Goal: Navigation & Orientation: Find specific page/section

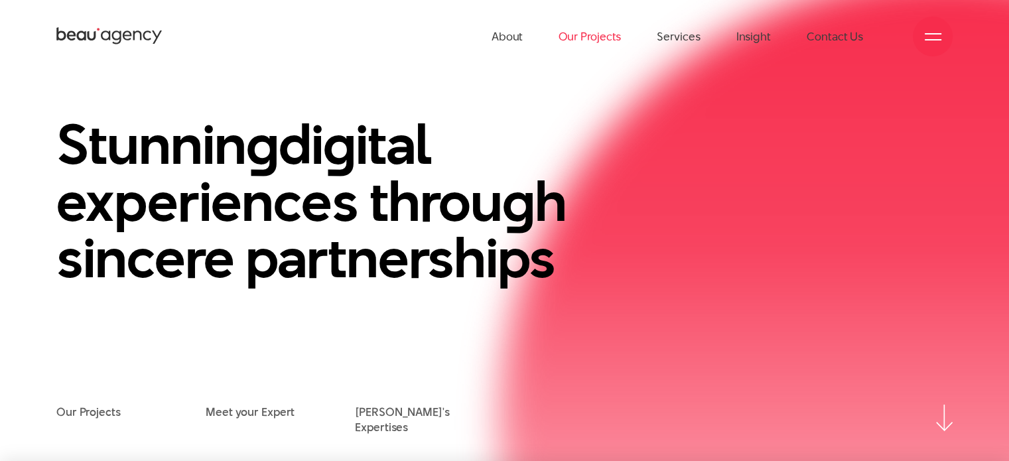
click at [581, 35] on link "Our Projects" at bounding box center [589, 36] width 62 height 73
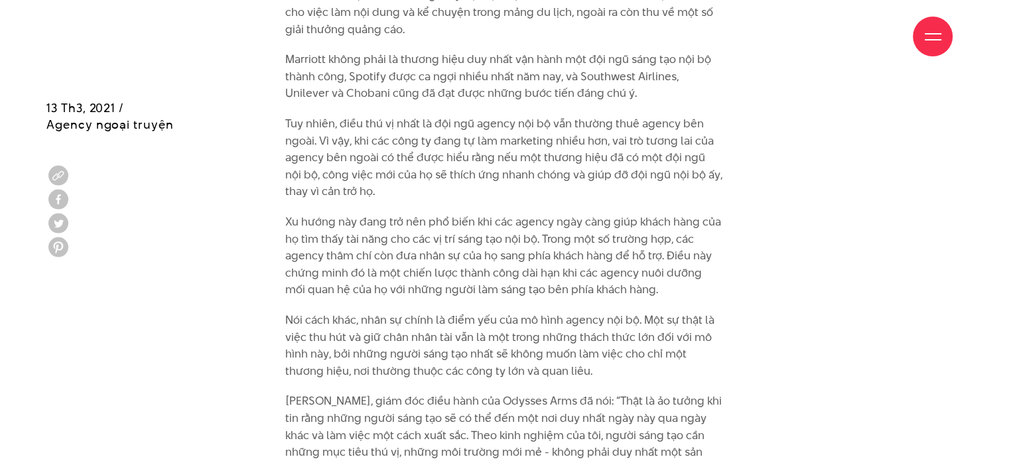
scroll to position [3315, 0]
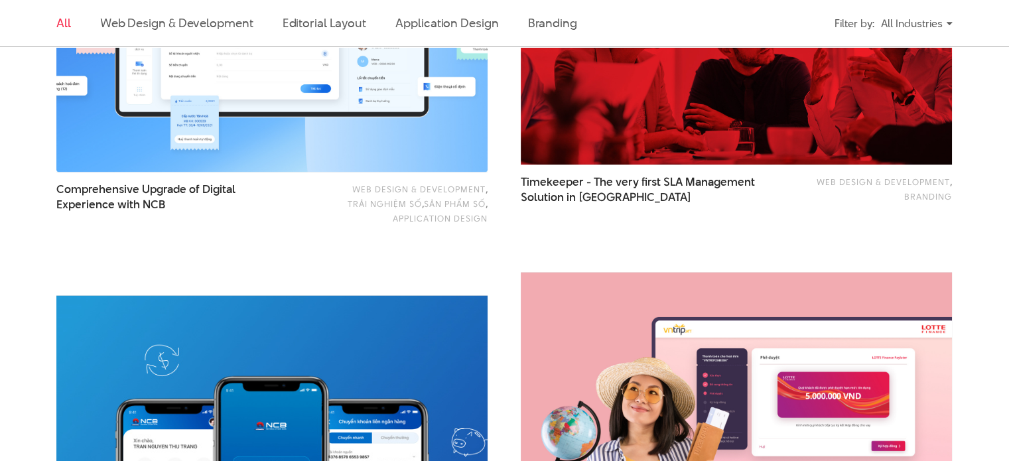
scroll to position [2520, 0]
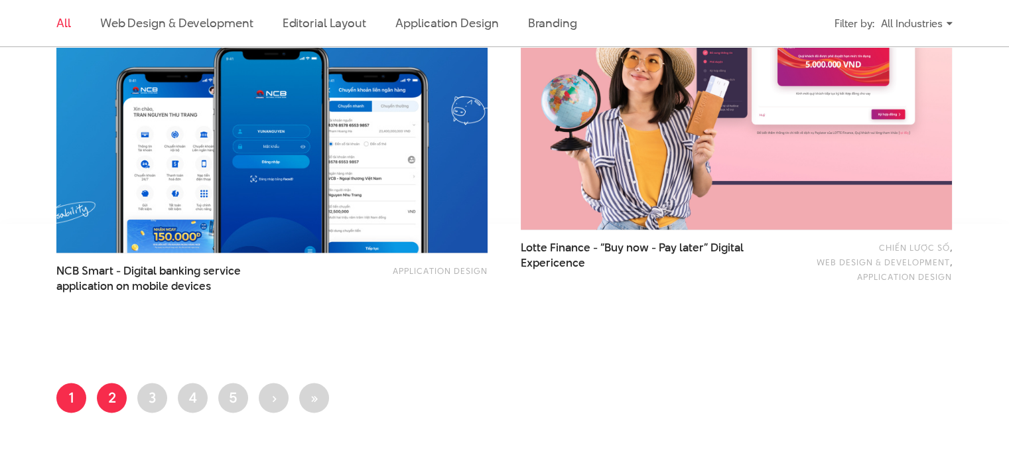
click at [111, 400] on link "Page 2" at bounding box center [112, 398] width 30 height 30
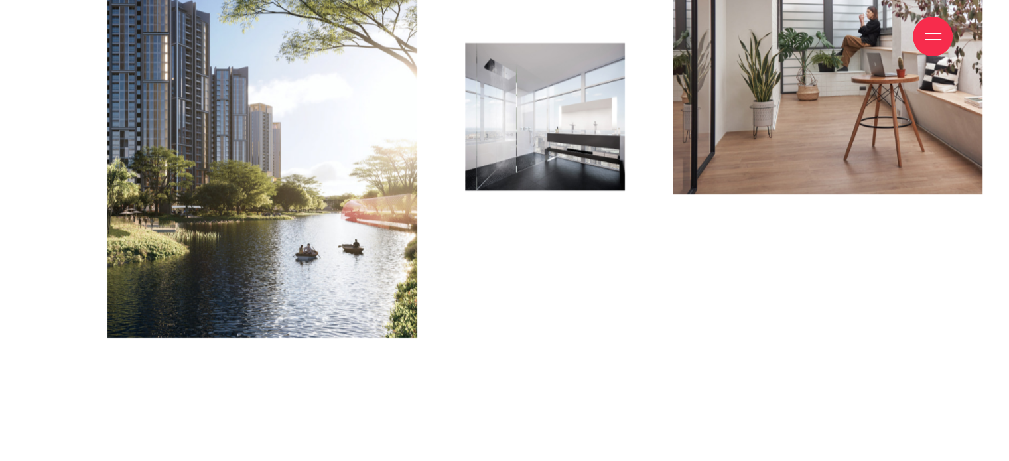
scroll to position [2520, 0]
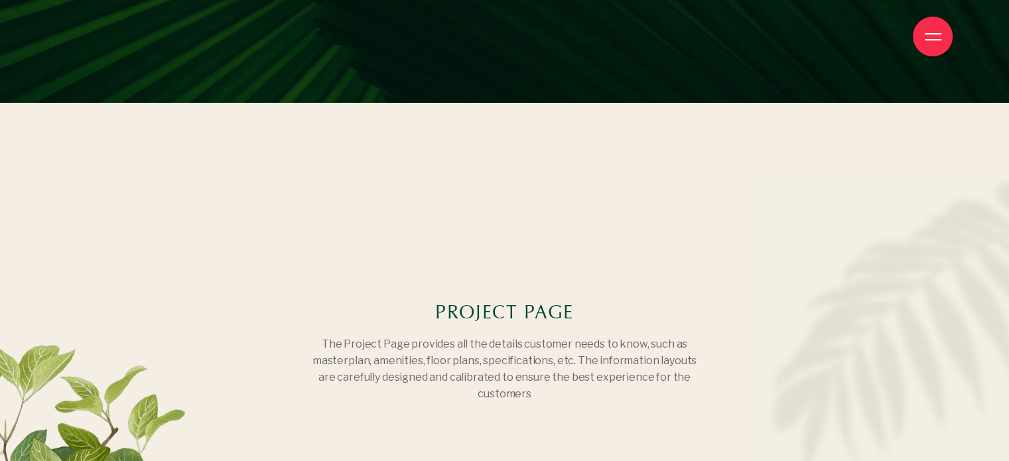
scroll to position [10874, 0]
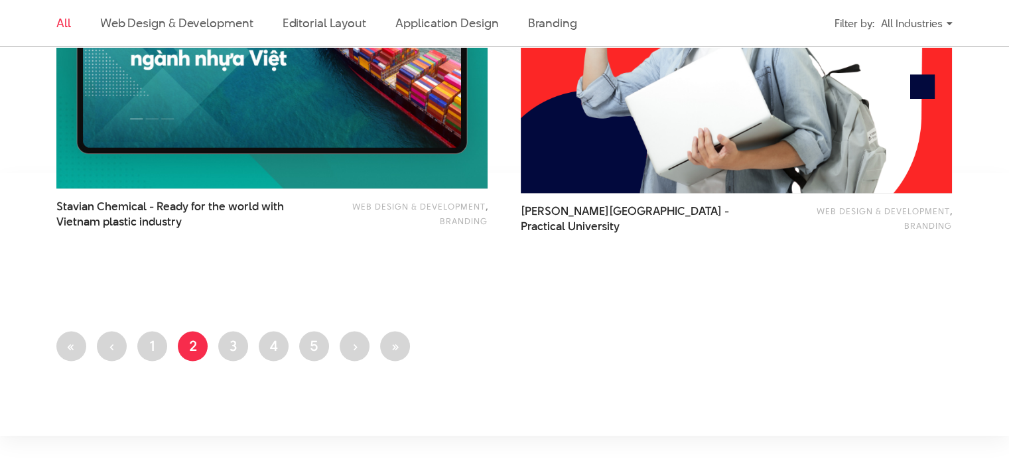
scroll to position [2586, 0]
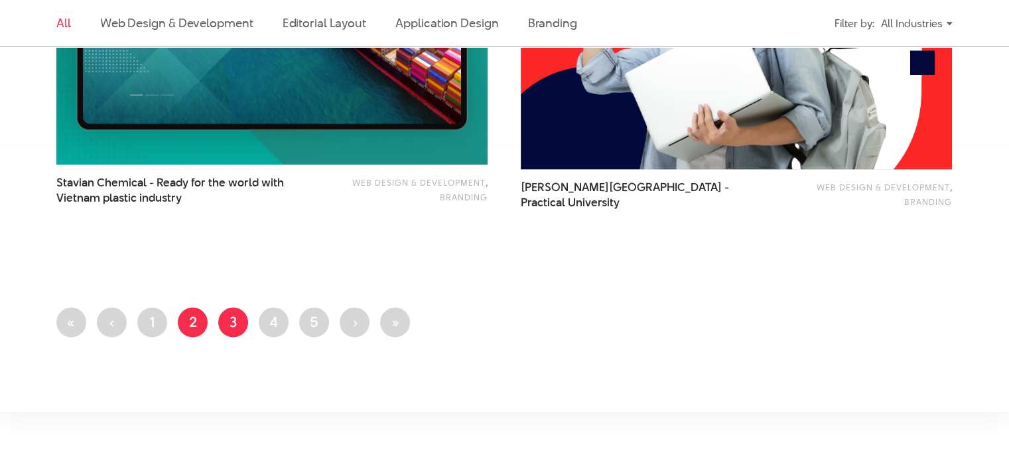
click at [239, 317] on link "Page 3" at bounding box center [233, 323] width 30 height 30
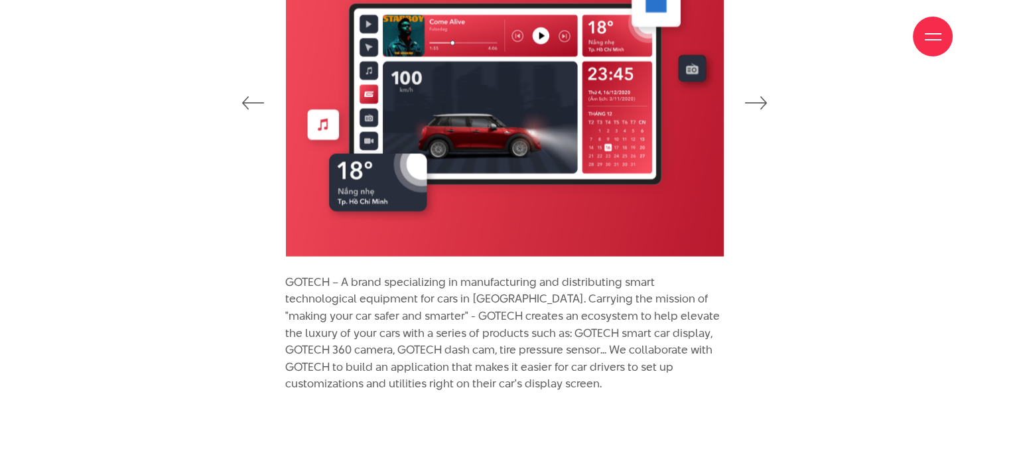
scroll to position [8156, 0]
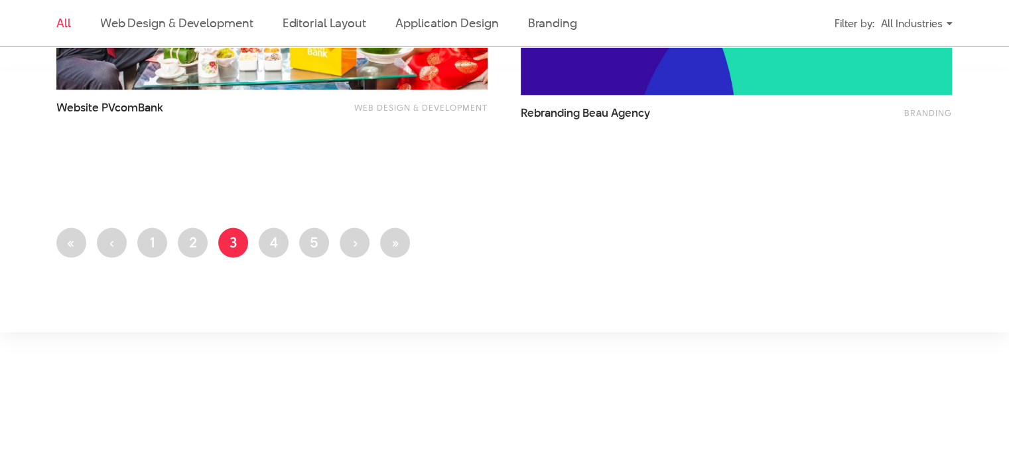
scroll to position [2652, 0]
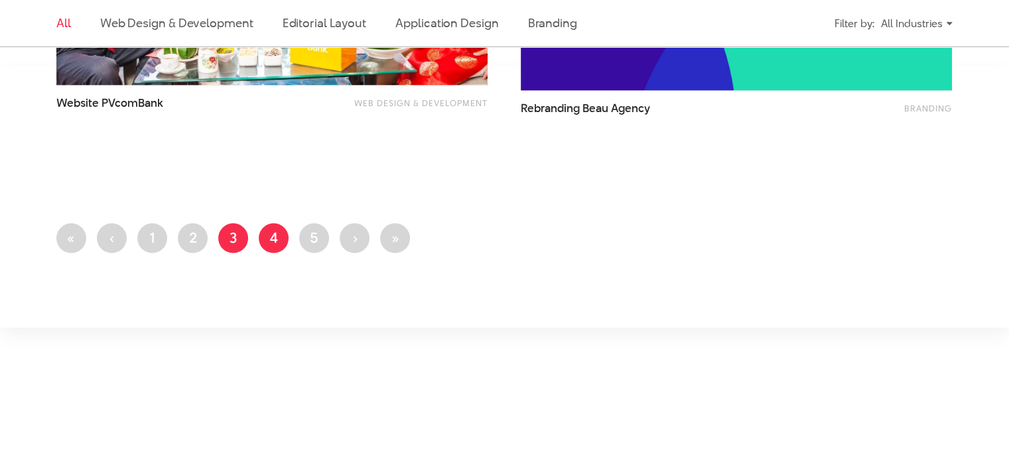
click at [272, 237] on link "Page 4" at bounding box center [274, 238] width 30 height 30
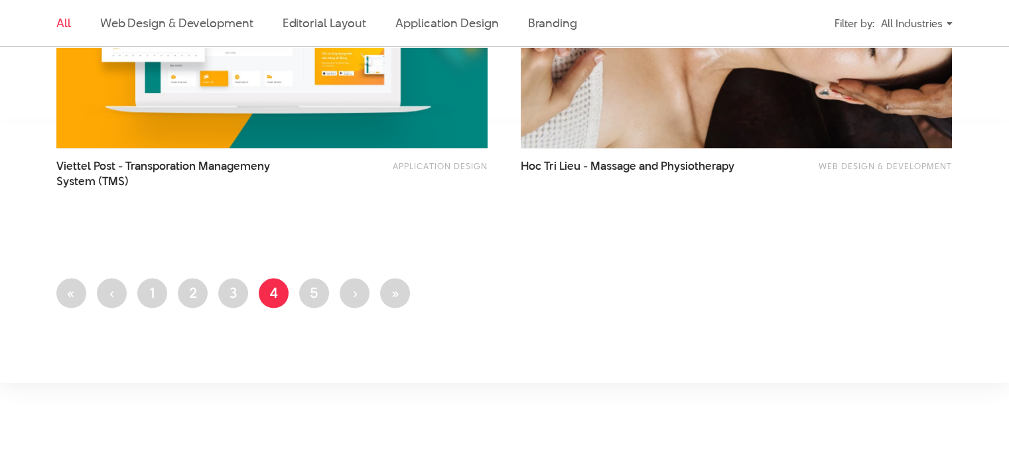
scroll to position [2586, 0]
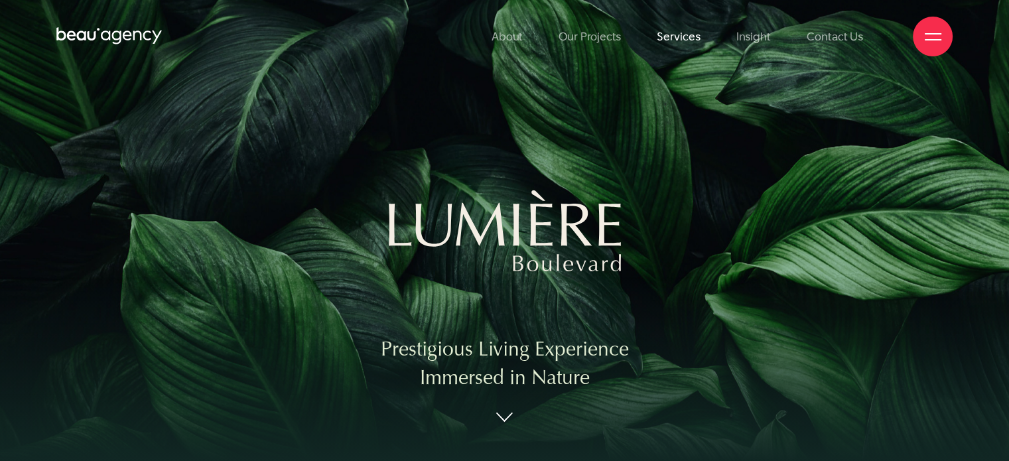
click at [676, 38] on link "Services" at bounding box center [677, 36] width 43 height 73
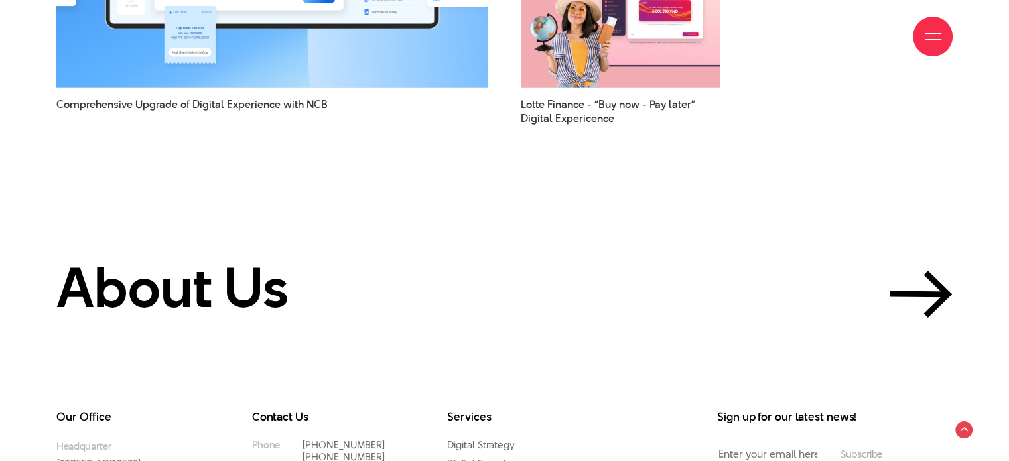
scroll to position [3846, 0]
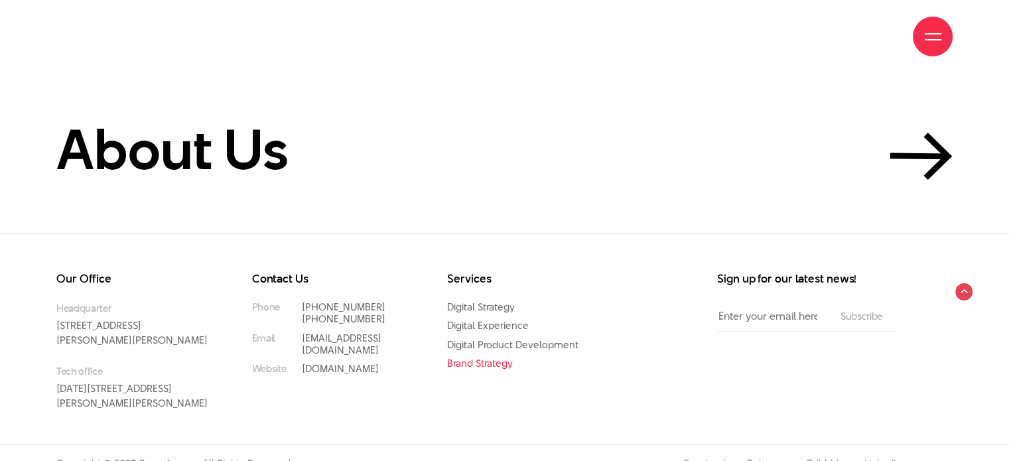
click at [474, 356] on link "Brand Strategy" at bounding box center [480, 363] width 66 height 14
